Goal: Information Seeking & Learning: Understand process/instructions

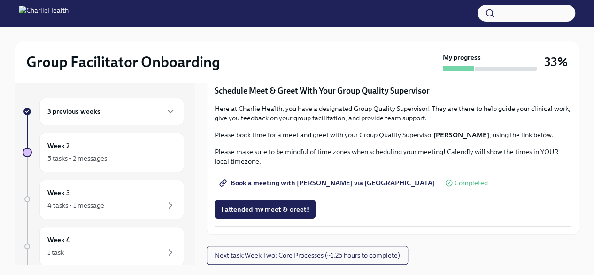
scroll to position [923, 0]
click at [266, 204] on span "I attended my meet & greet!" at bounding box center [265, 208] width 88 height 9
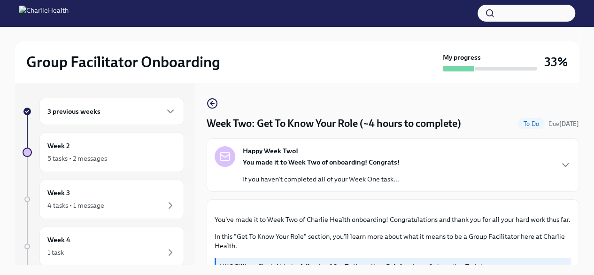
click at [580, 99] on div "Group Facilitator Onboarding My progress 33% 3 previous weeks Week 2 5 tasks • …" at bounding box center [297, 158] width 594 height 264
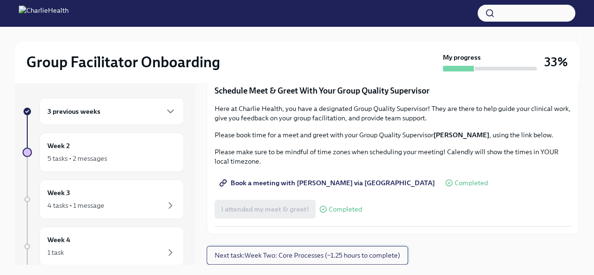
click at [380, 253] on span "Next task : Week Two: Core Processes (~1.25 hours to complete)" at bounding box center [308, 254] width 186 height 9
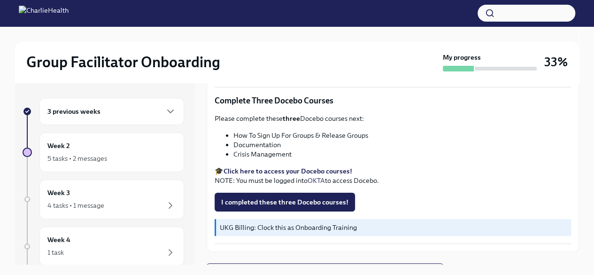
scroll to position [394, 0]
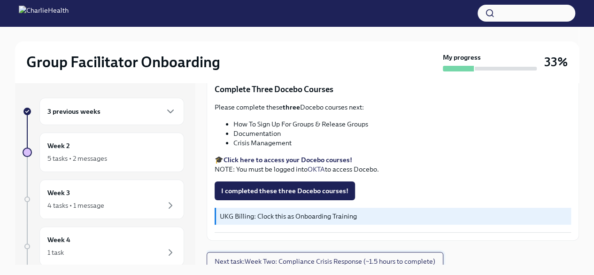
click at [397, 256] on span "Next task : Week Two: Compliance Crisis Response (~1.5 hours to complete)" at bounding box center [325, 260] width 221 height 9
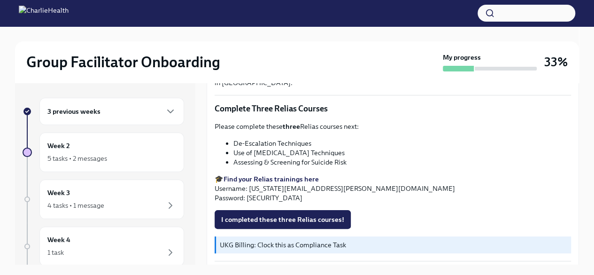
scroll to position [184, 0]
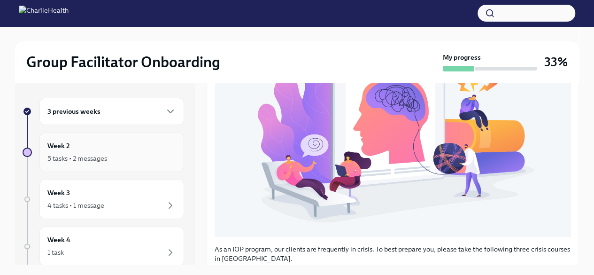
click at [101, 153] on div "5 tasks • 2 messages" at bounding box center [111, 158] width 129 height 11
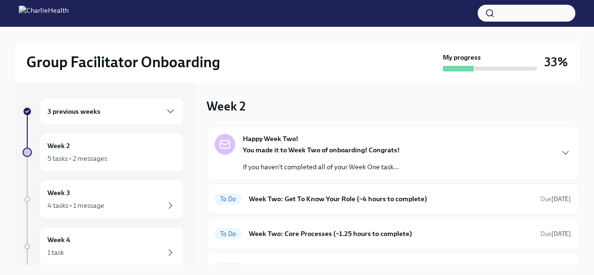
scroll to position [76, 0]
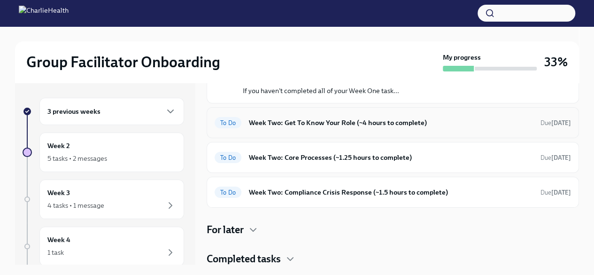
click at [343, 126] on h6 "Week Two: Get To Know Your Role (~4 hours to complete)" at bounding box center [391, 122] width 284 height 10
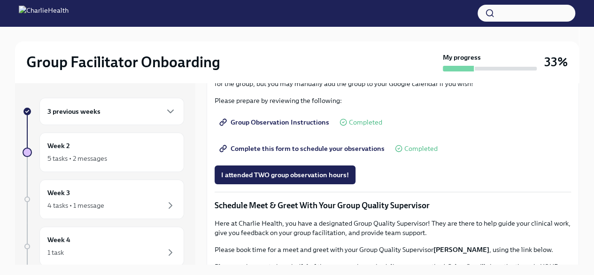
scroll to position [534, 0]
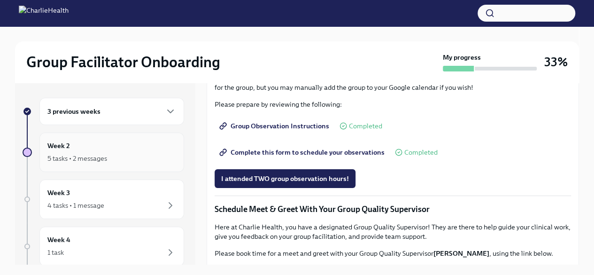
click at [97, 151] on div "Week 2 5 tasks • 2 messages" at bounding box center [111, 151] width 129 height 23
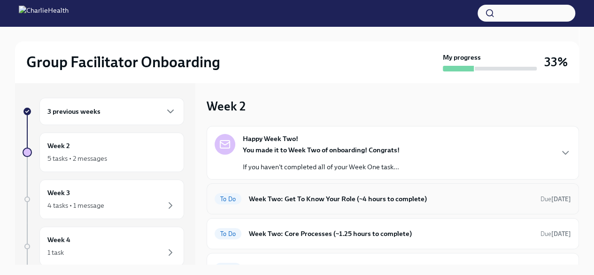
click at [442, 198] on h6 "Week Two: Get To Know Your Role (~4 hours to complete)" at bounding box center [391, 199] width 284 height 10
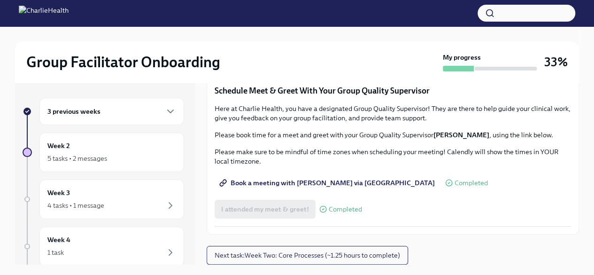
scroll to position [923, 0]
click at [108, 153] on div "5 tasks • 2 messages" at bounding box center [111, 158] width 129 height 11
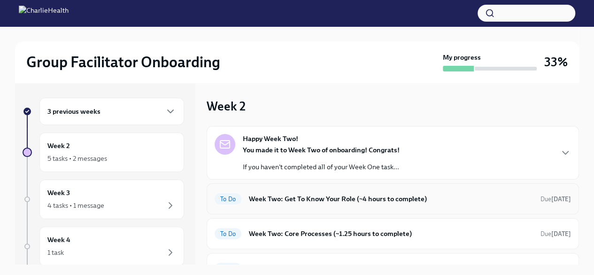
click at [323, 203] on div "To Do Week Two: Get To Know Your Role (~4 hours to complete) Due [DATE]" at bounding box center [393, 198] width 357 height 15
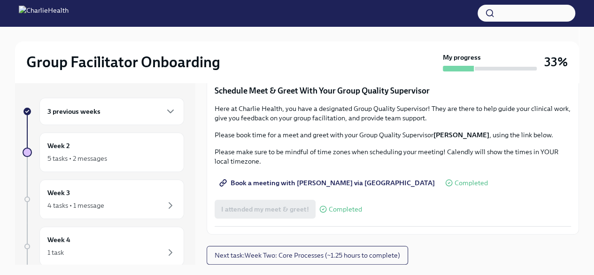
scroll to position [923, 0]
click at [346, 253] on span "Next task : Week Two: Core Processes (~1.25 hours to complete)" at bounding box center [308, 254] width 186 height 9
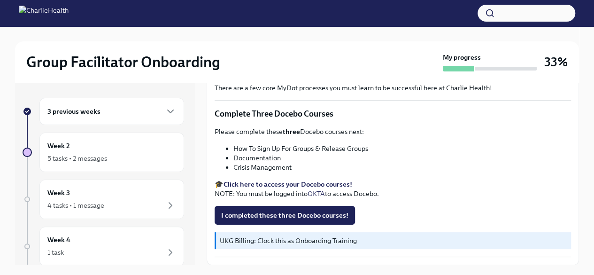
scroll to position [394, 0]
